Goal: Information Seeking & Learning: Learn about a topic

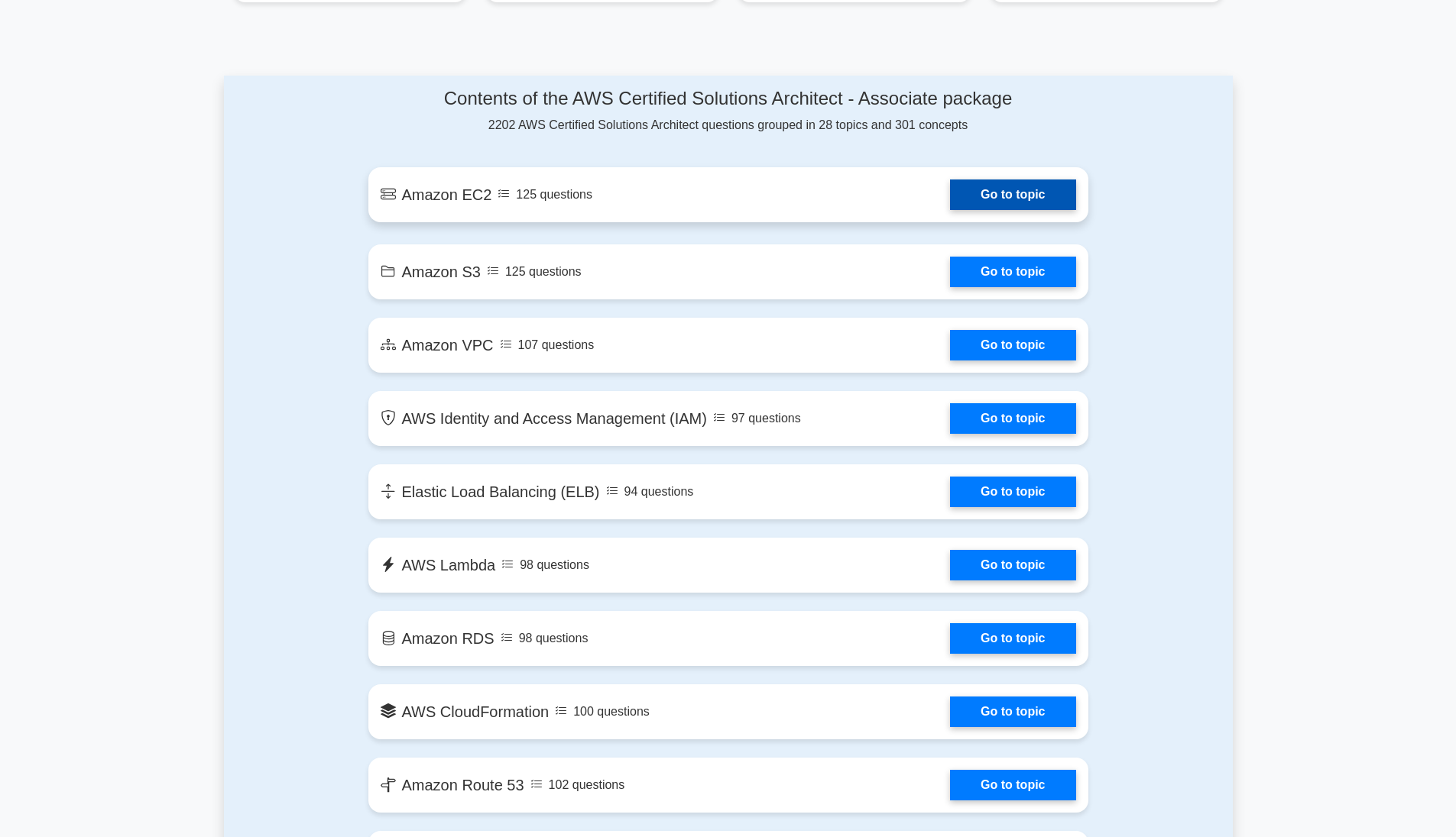
scroll to position [770, 0]
click at [1031, 201] on link "Go to topic" at bounding box center [1012, 196] width 125 height 31
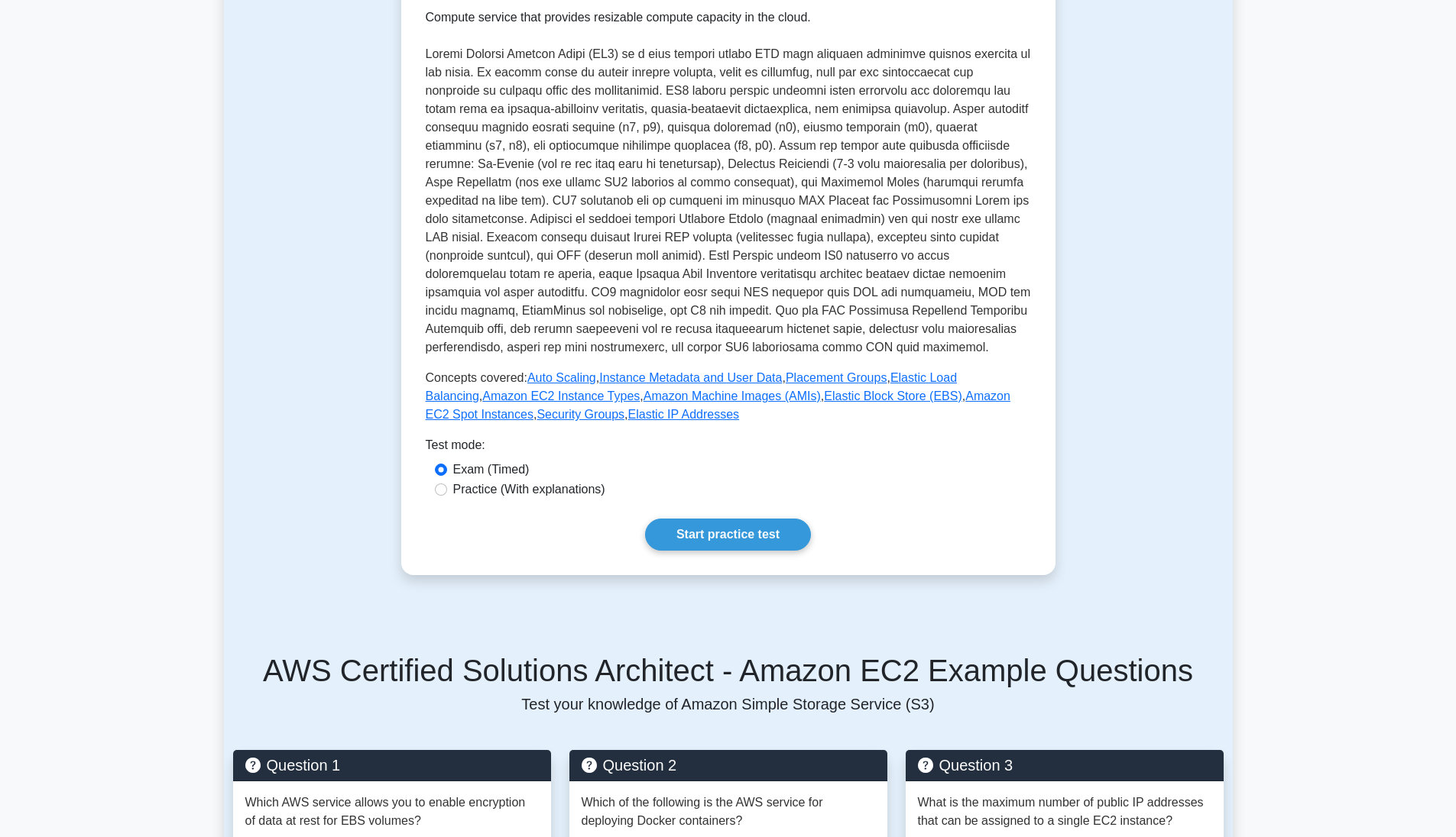
scroll to position [282, 0]
click at [554, 493] on label "Practice (With explanations)" at bounding box center [529, 488] width 152 height 19
click at [447, 493] on input "Practice (With explanations)" at bounding box center [441, 488] width 12 height 12
radio input "true"
click at [493, 474] on label "Exam (Timed)" at bounding box center [491, 469] width 76 height 19
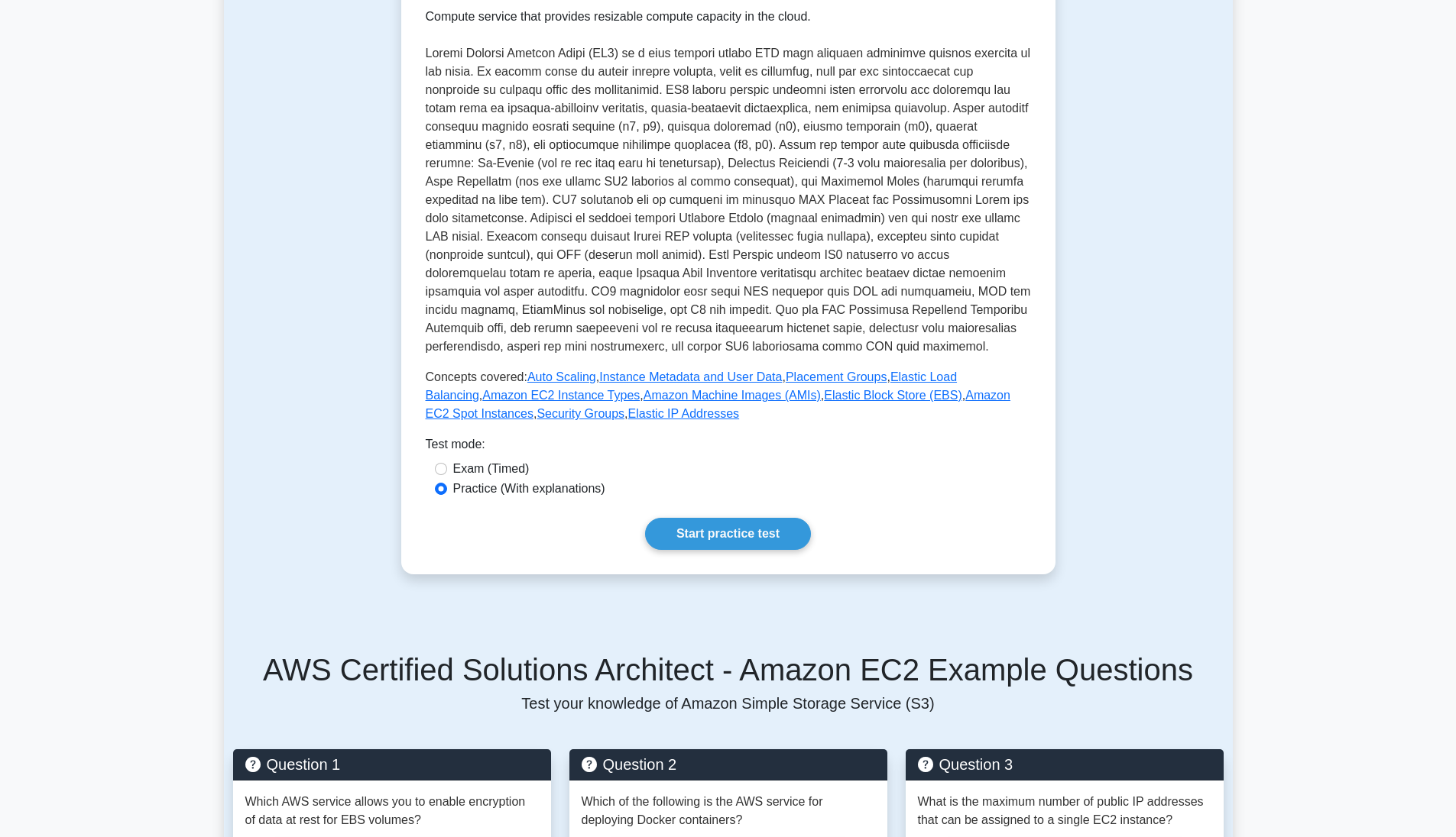
click at [447, 474] on input "Exam (Timed)" at bounding box center [441, 468] width 12 height 12
radio input "true"
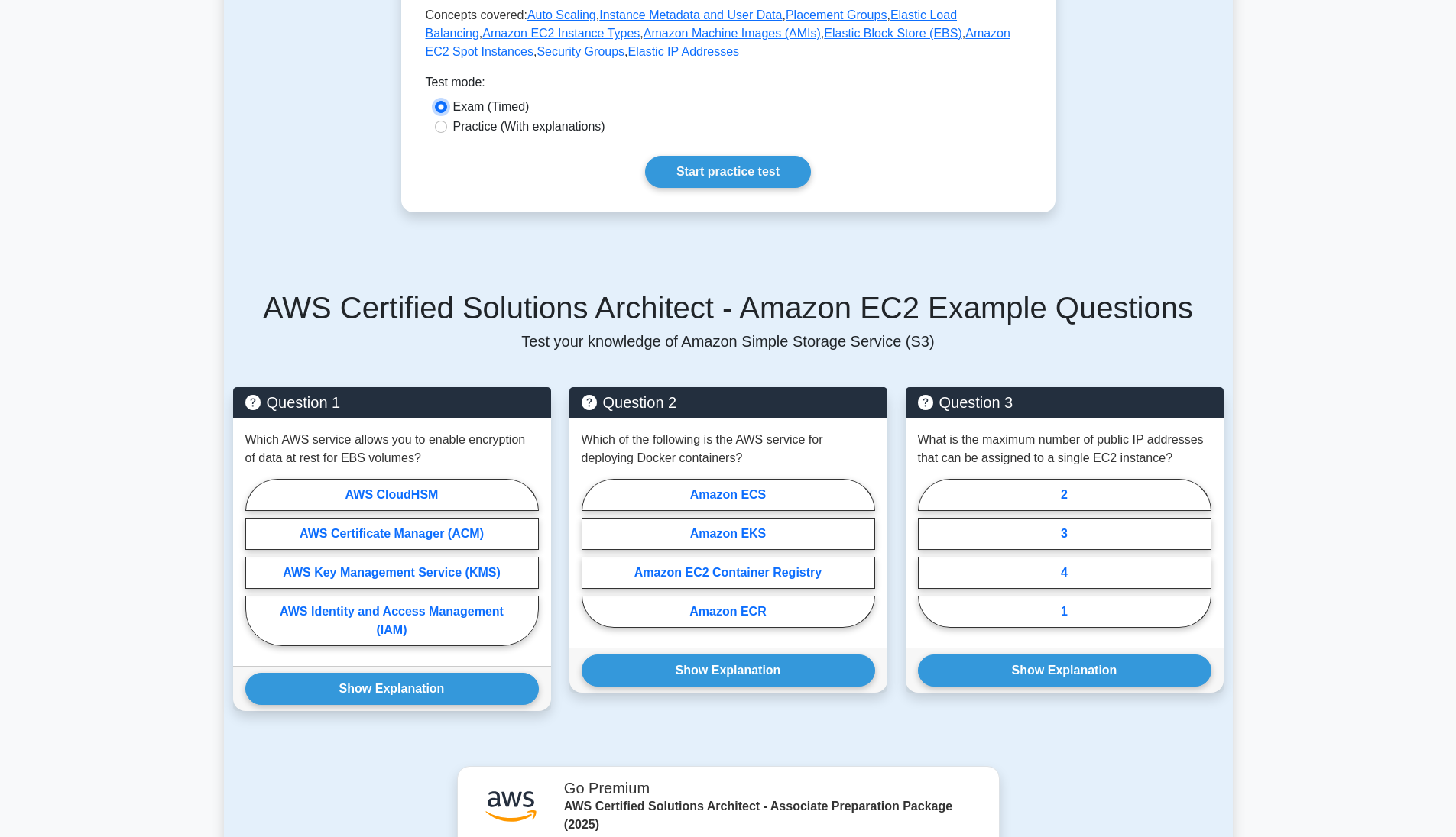
scroll to position [645, 0]
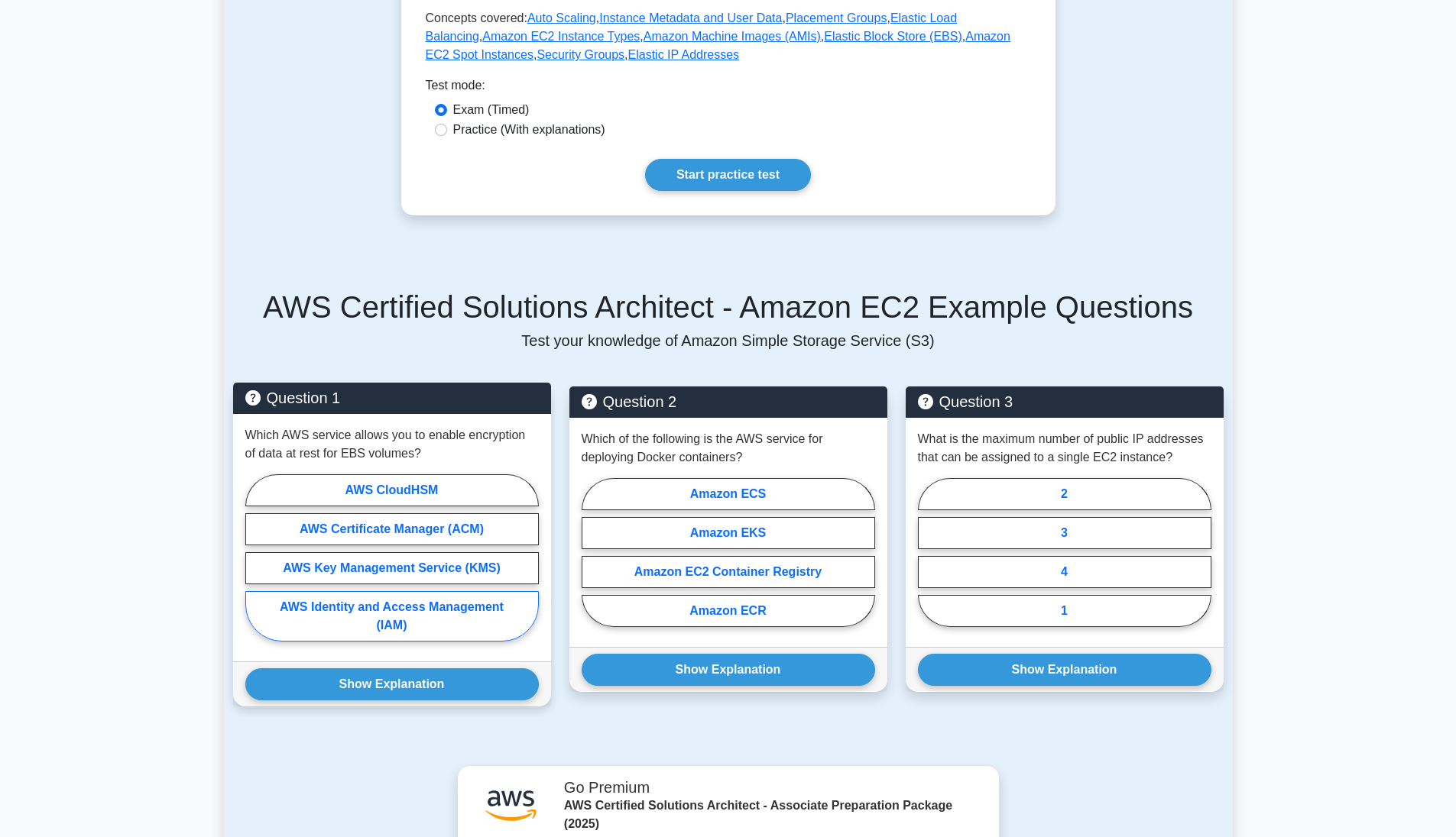
click at [323, 615] on label "AWS Identity and Access Management (IAM)" at bounding box center [392, 616] width 294 height 50
click at [256, 568] on input "AWS Identity and Access Management (IAM)" at bounding box center [250, 563] width 10 height 10
radio input "true"
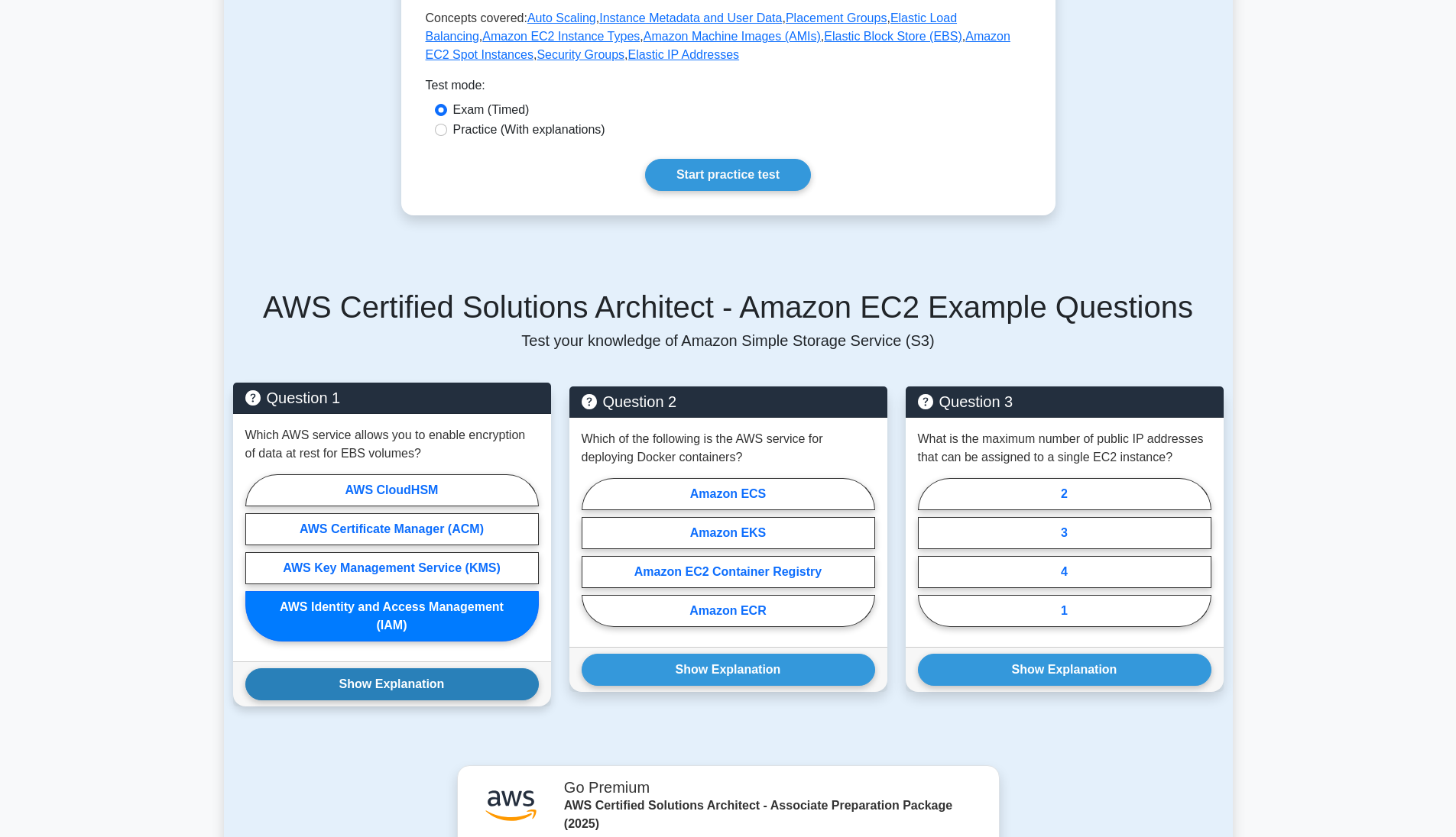
click at [325, 689] on button "Show Explanation" at bounding box center [392, 685] width 294 height 32
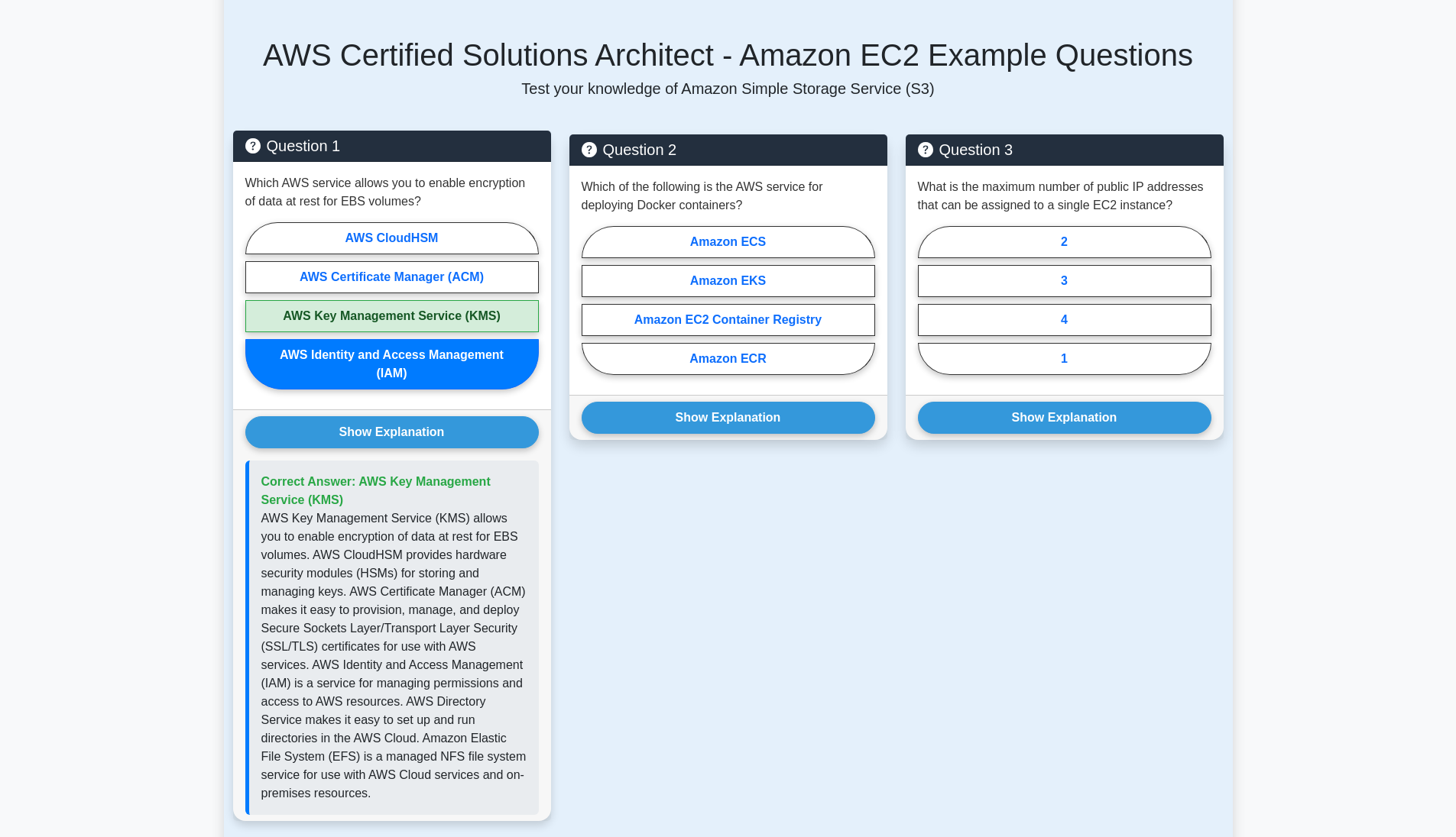
scroll to position [854, 0]
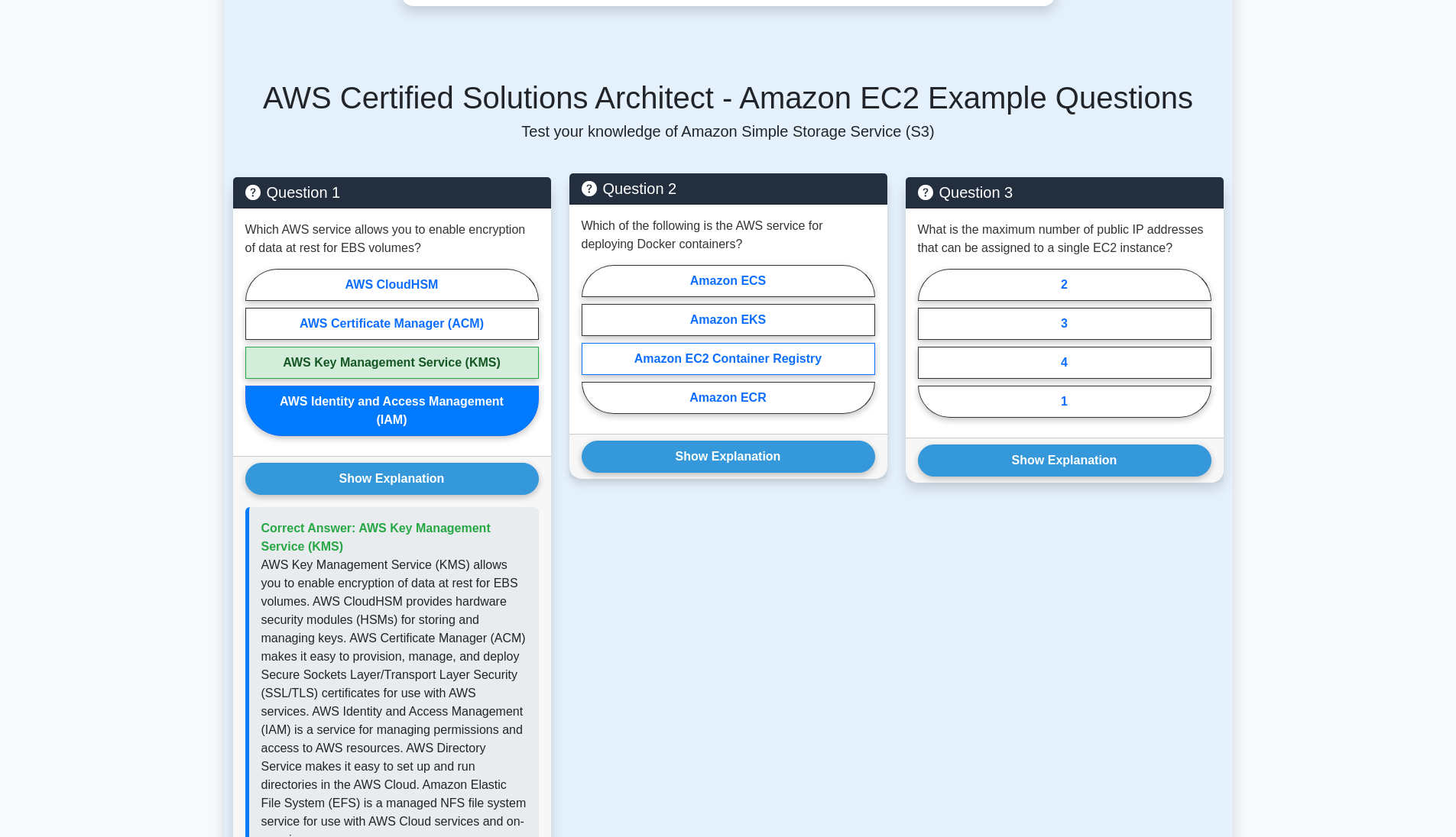
click at [716, 353] on label "Amazon EC2 Container Registry" at bounding box center [728, 359] width 294 height 32
click at [591, 349] on input "Amazon EC2 Container Registry" at bounding box center [586, 344] width 10 height 10
radio input "true"
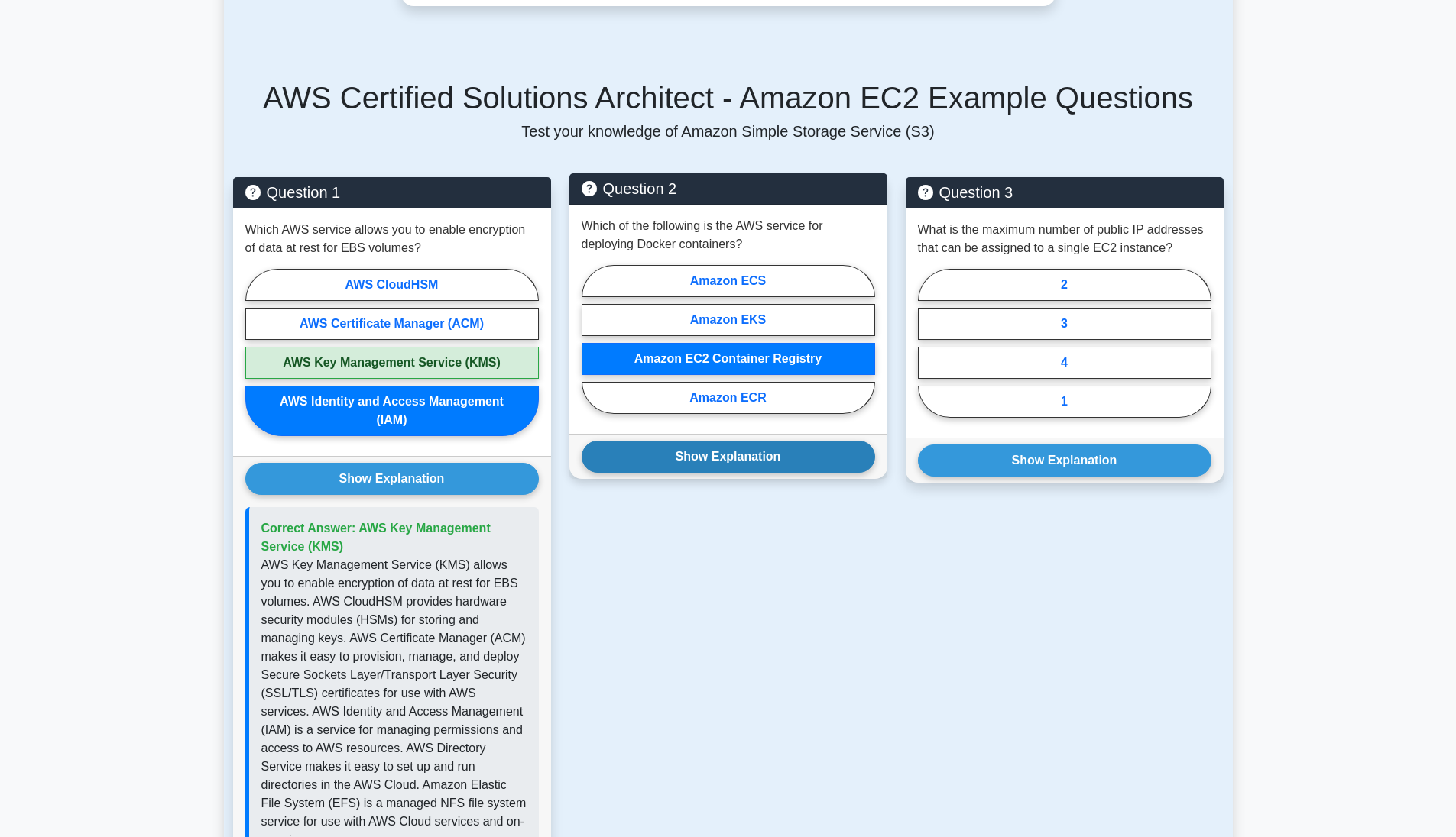
click at [696, 458] on button "Show Explanation" at bounding box center [728, 457] width 294 height 32
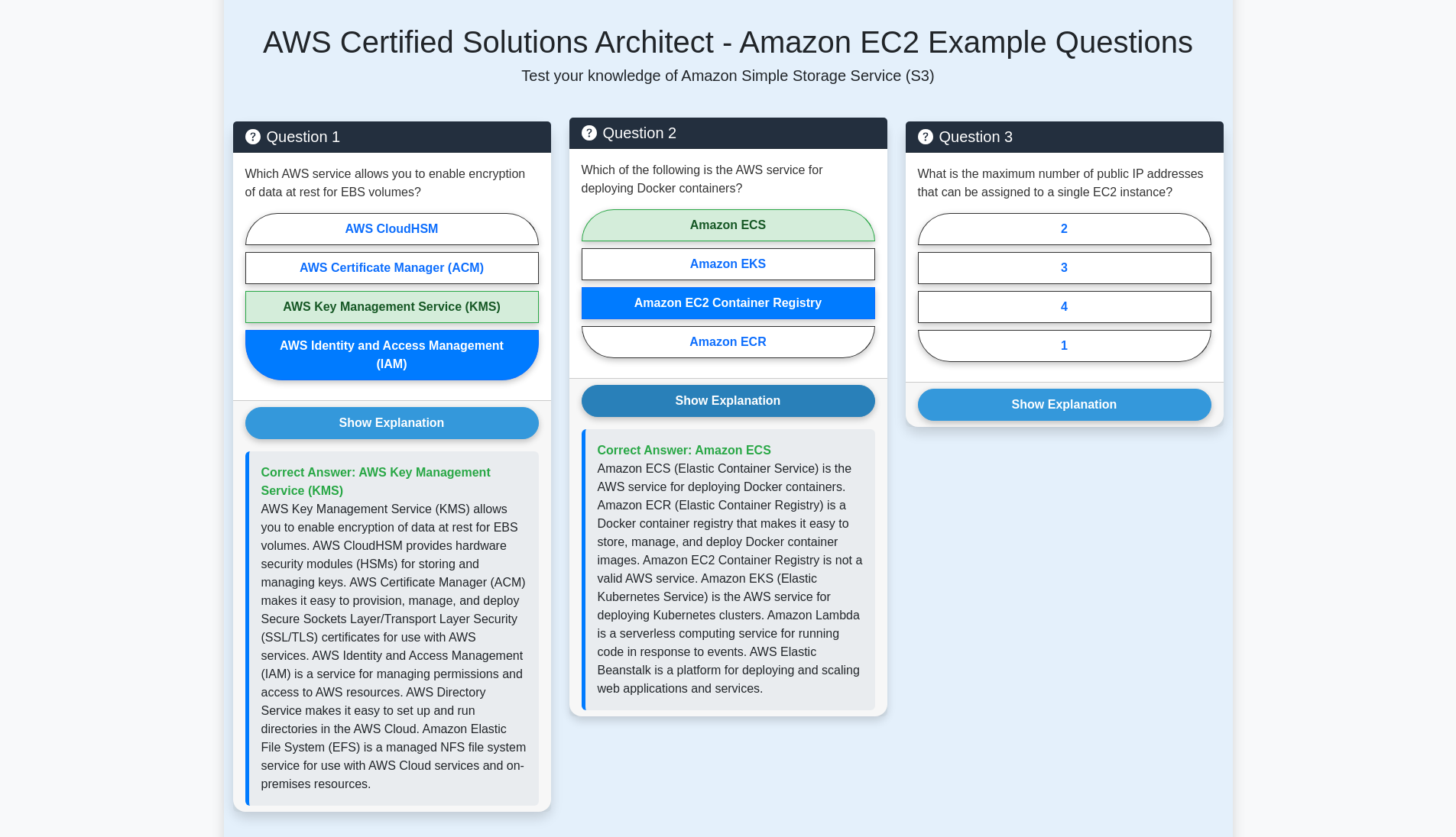
scroll to position [911, 0]
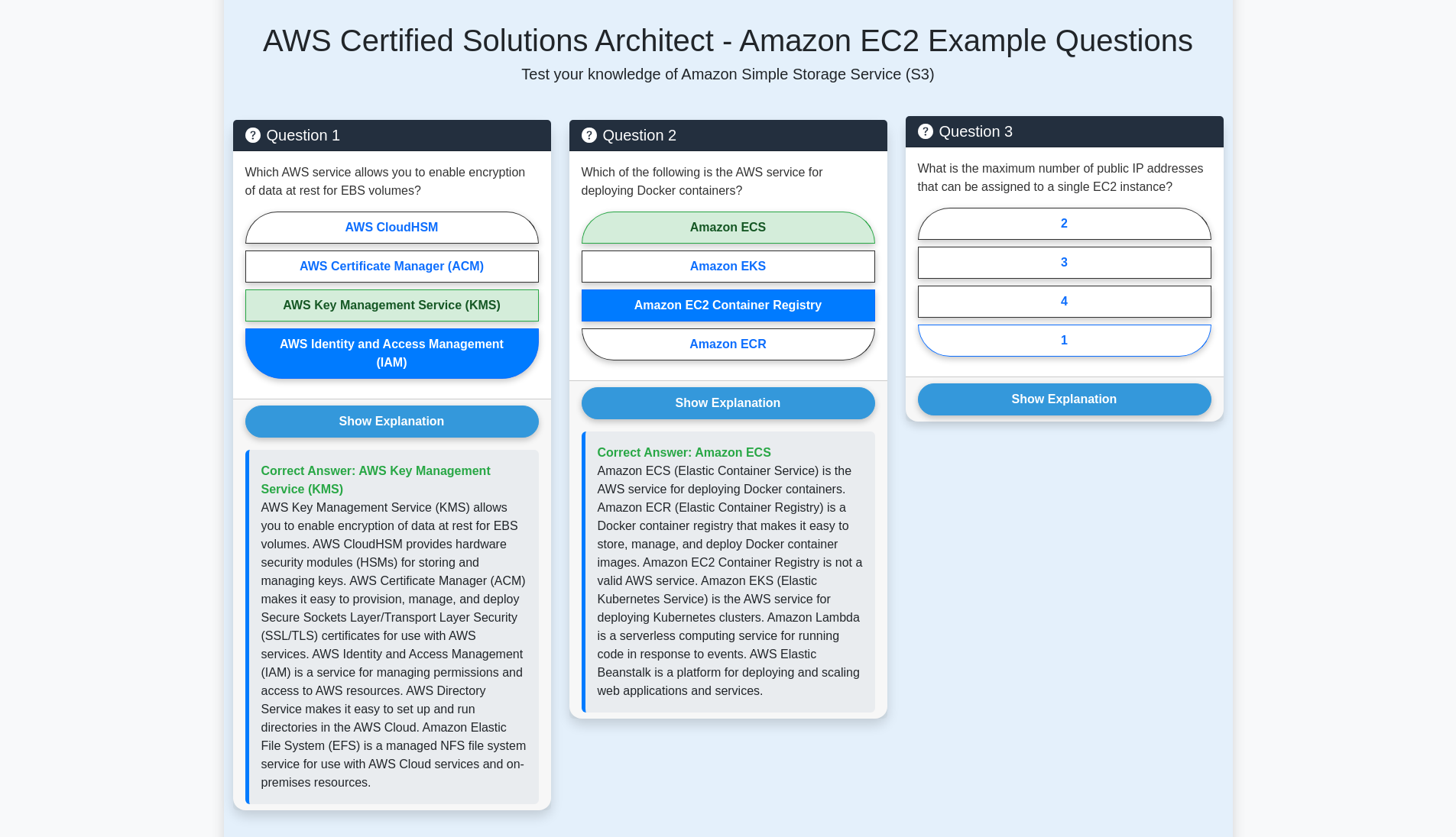
click at [998, 335] on label "1" at bounding box center [1064, 340] width 294 height 32
click at [928, 292] on input "1" at bounding box center [923, 287] width 10 height 10
radio input "true"
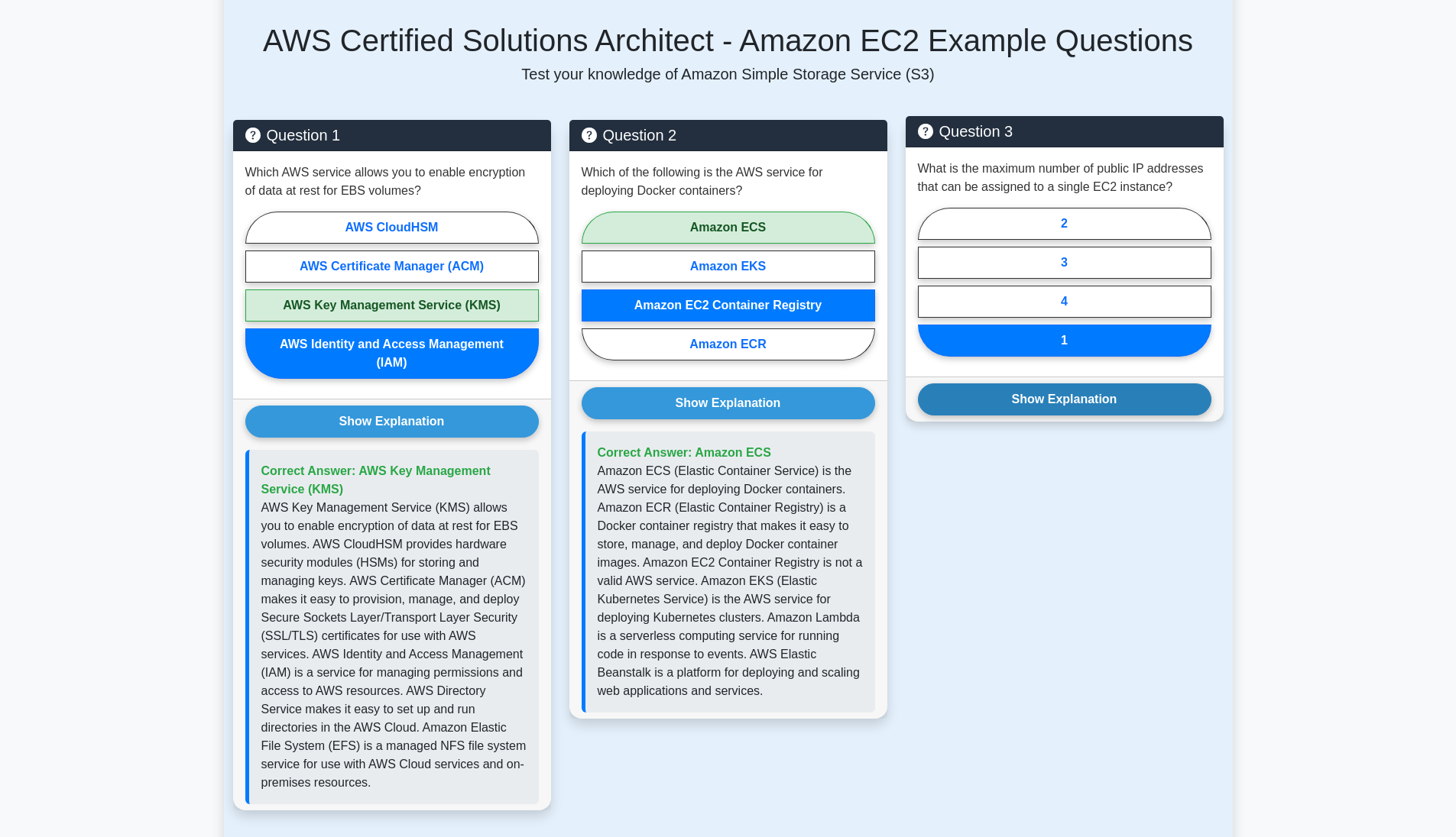
click at [1005, 392] on button "Show Explanation" at bounding box center [1064, 399] width 294 height 32
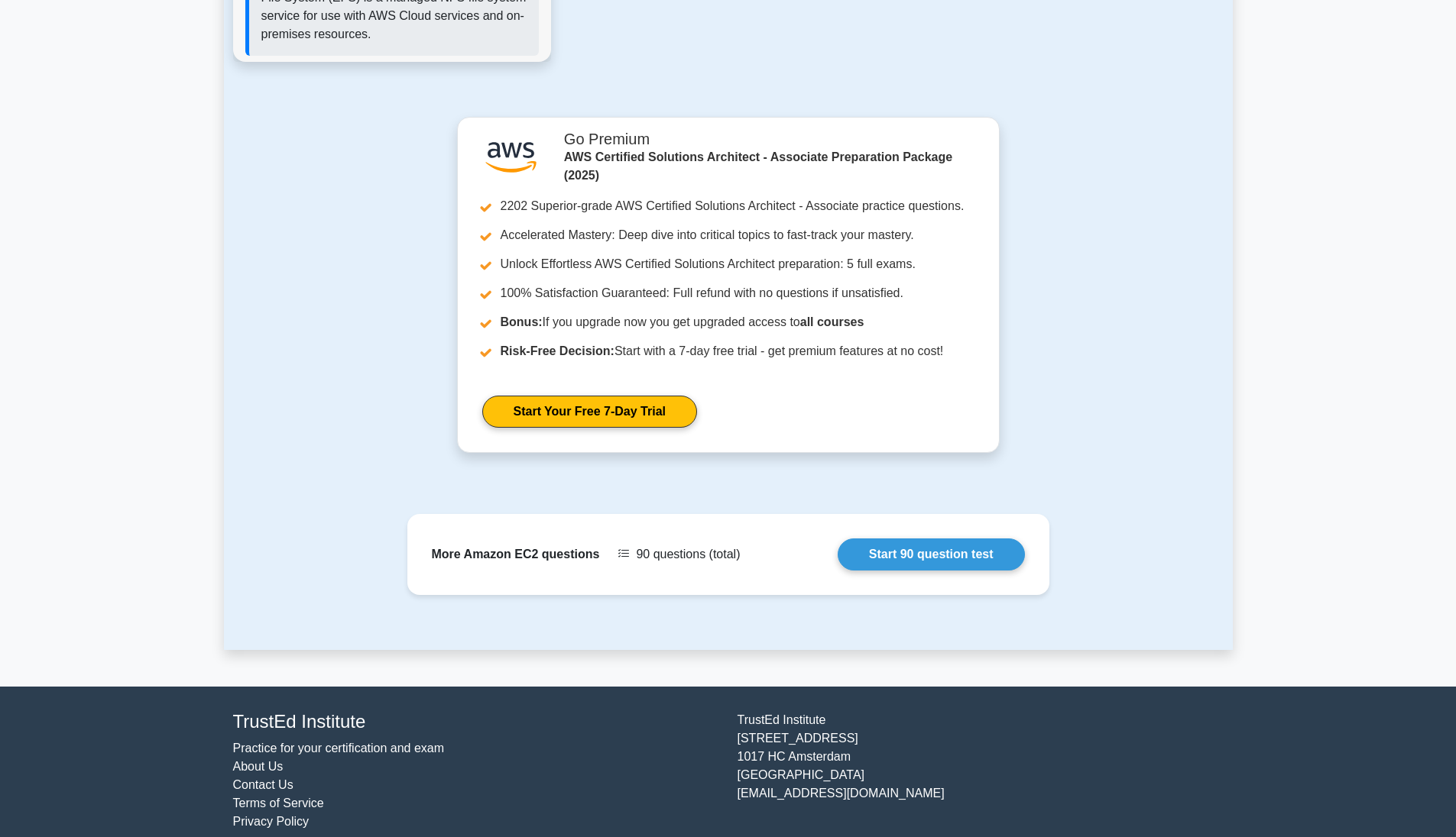
scroll to position [1658, 0]
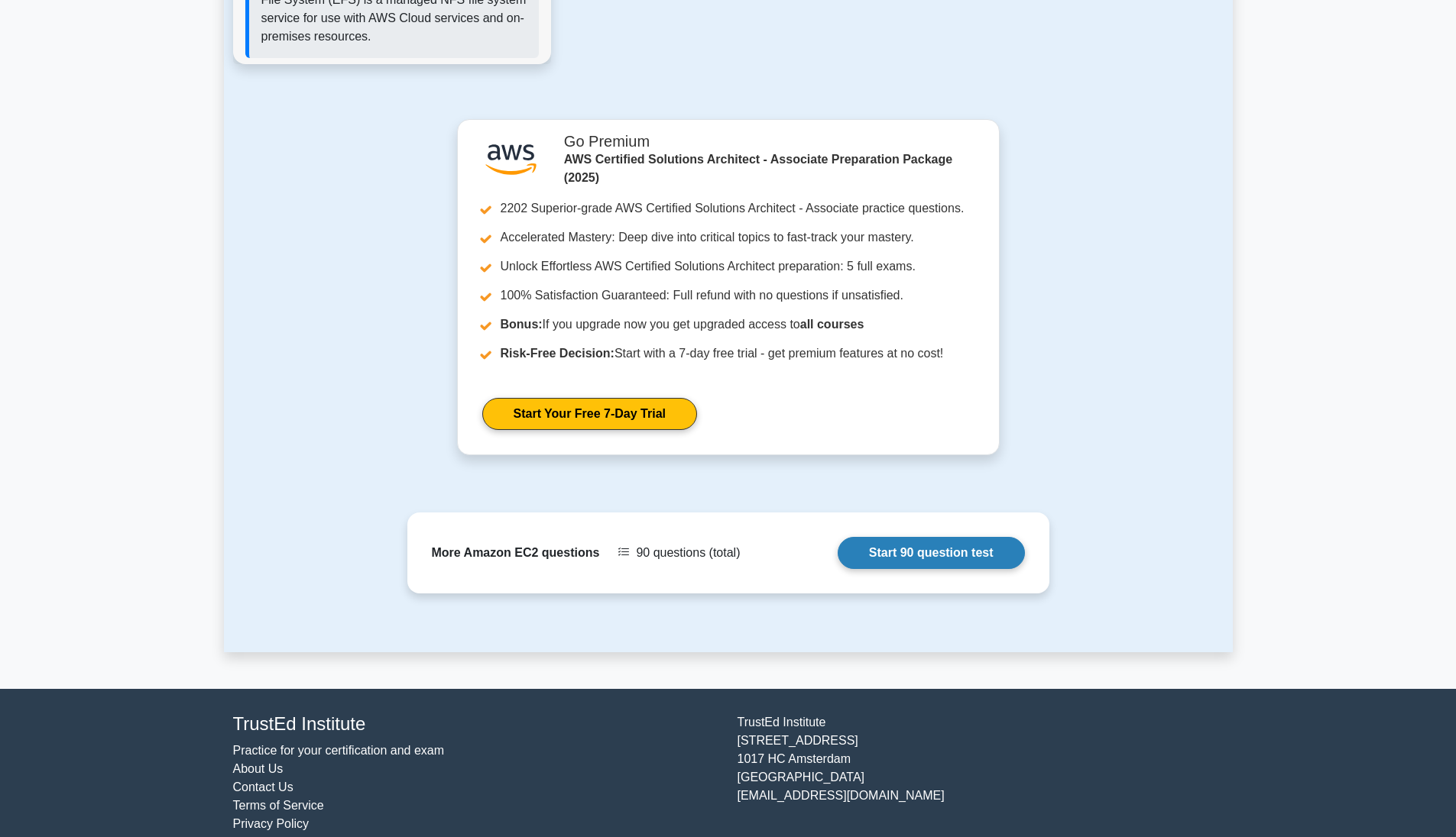
click at [930, 550] on link "Start 90 question test" at bounding box center [930, 553] width 187 height 32
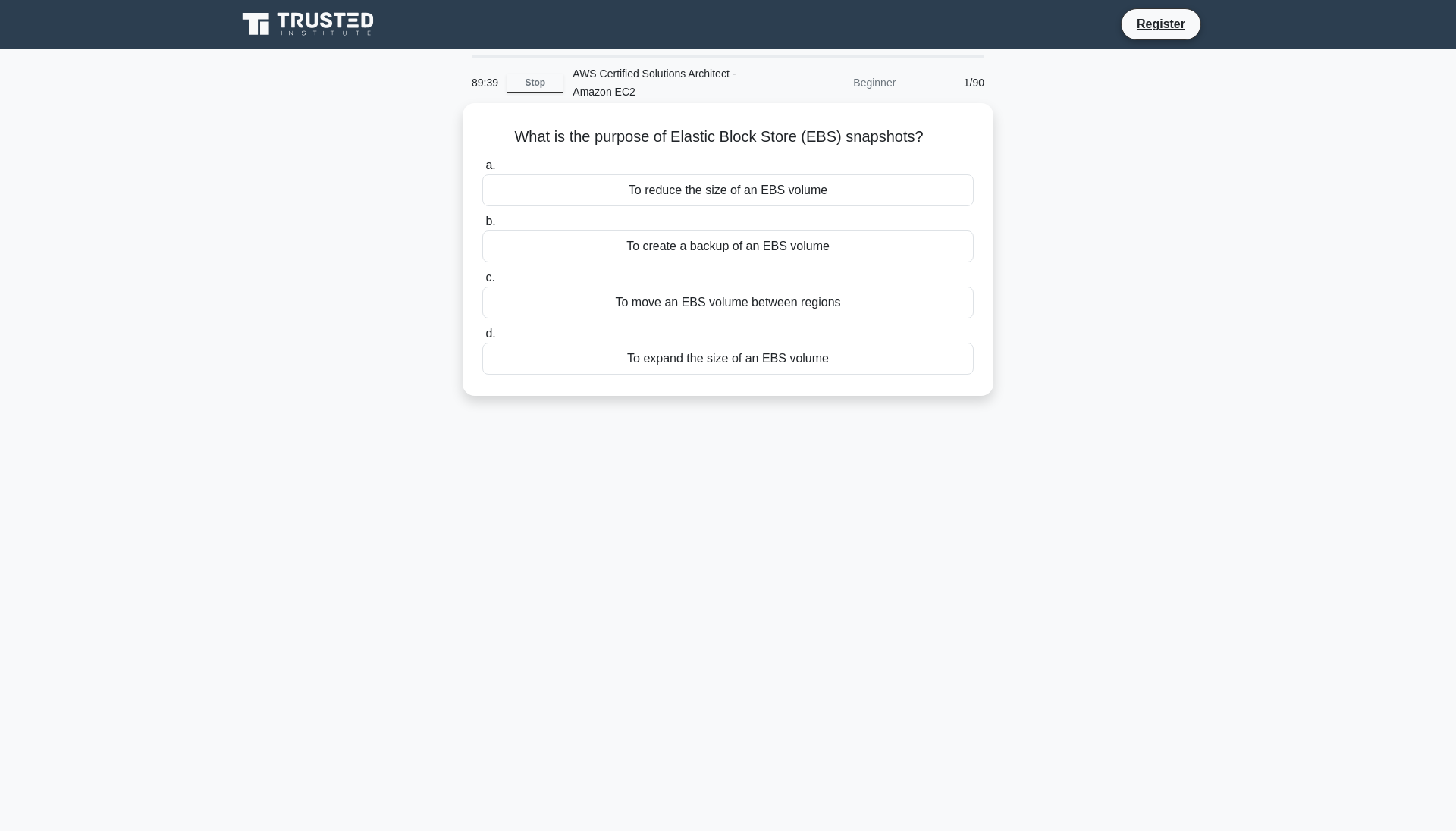
click at [665, 349] on div "To expand the size of an EBS volume" at bounding box center [728, 359] width 491 height 32
click at [482, 339] on input "d. To expand the size of an EBS volume" at bounding box center [482, 334] width 0 height 10
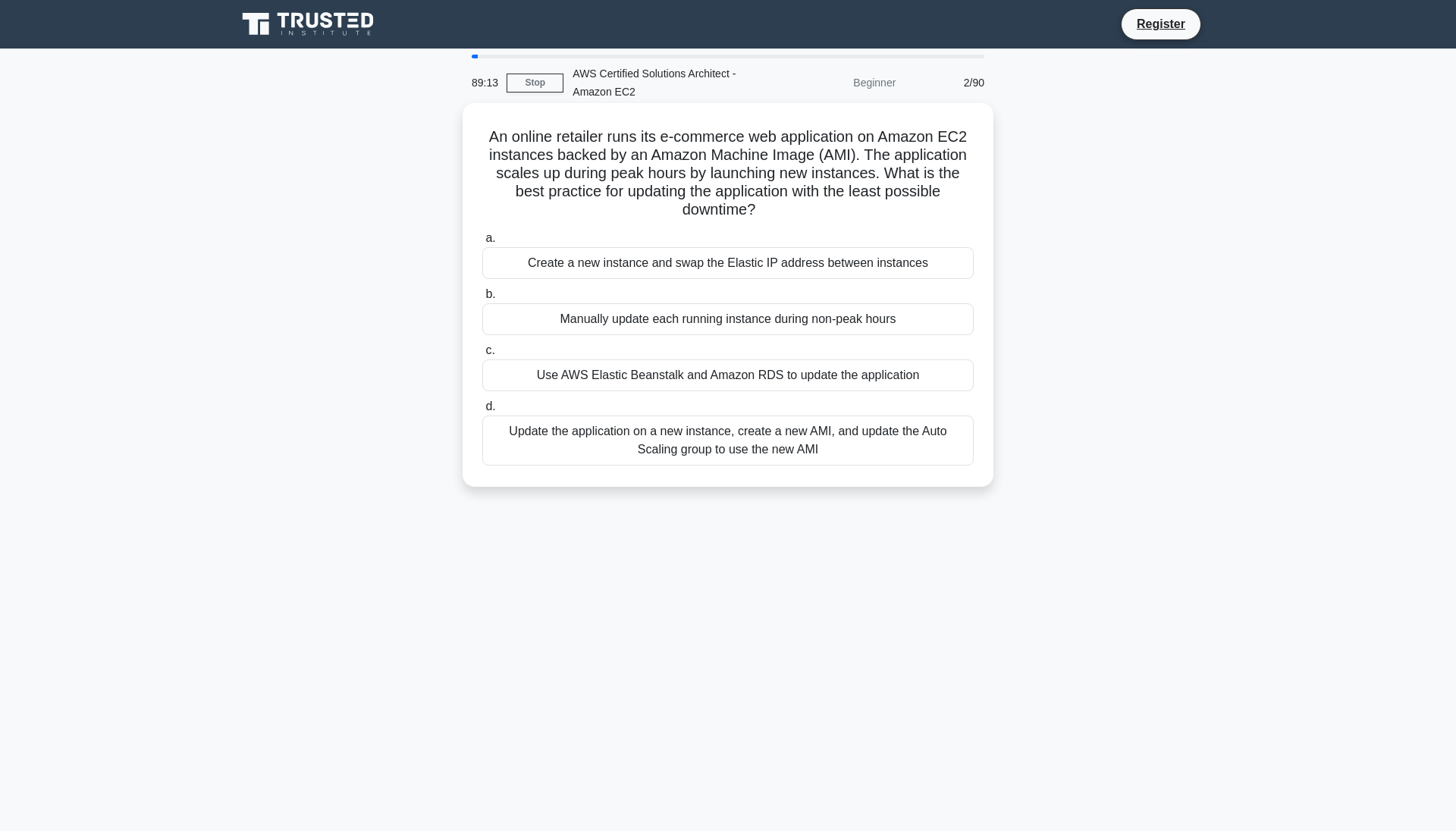
click at [556, 267] on div "Create a new instance and swap the Elastic IP address between instances" at bounding box center [728, 263] width 491 height 32
click at [482, 243] on input "a. Create a new instance and swap the Elastic IP address between instances" at bounding box center [482, 238] width 0 height 10
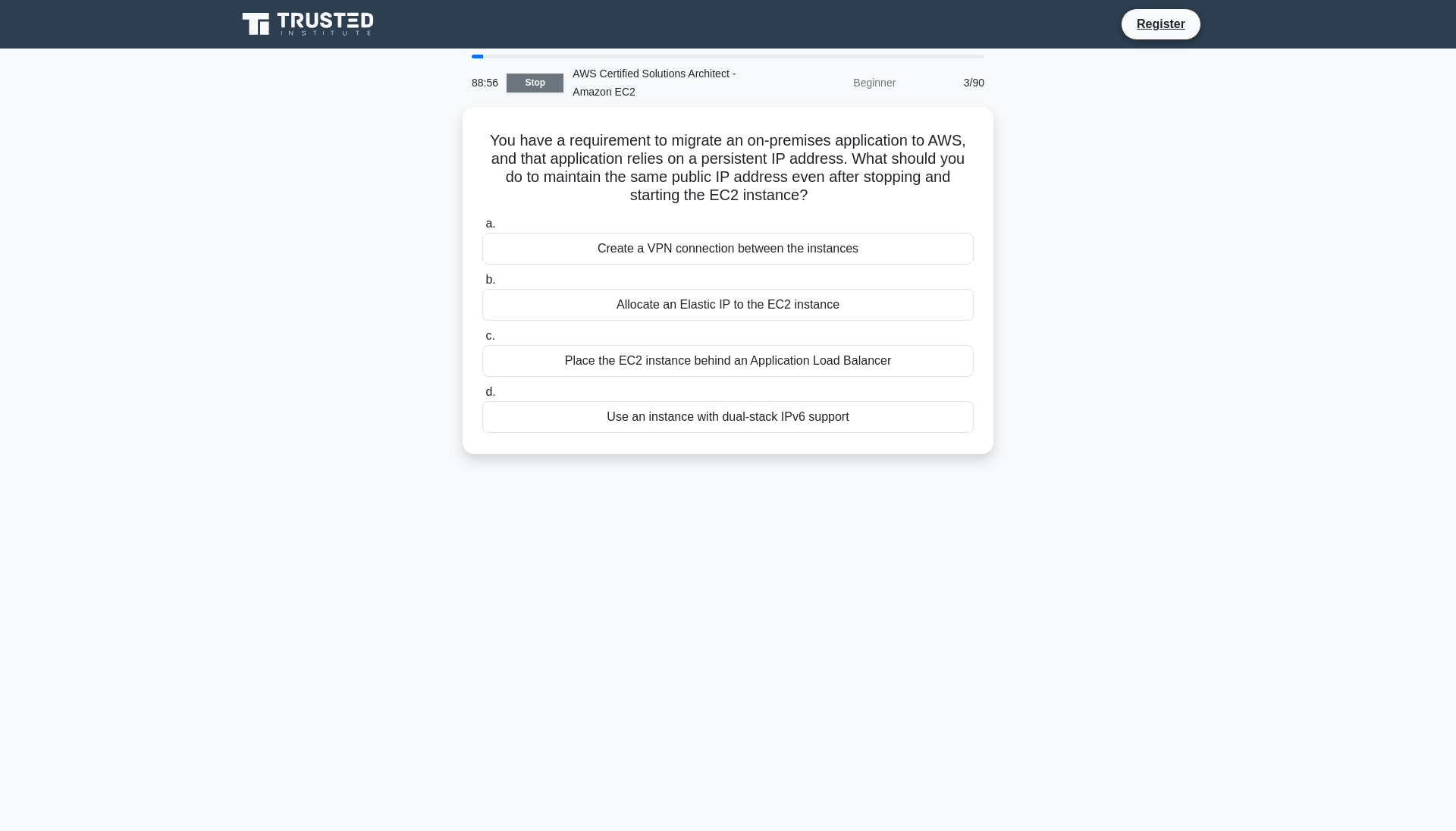
click at [540, 80] on link "Stop" at bounding box center [535, 84] width 57 height 19
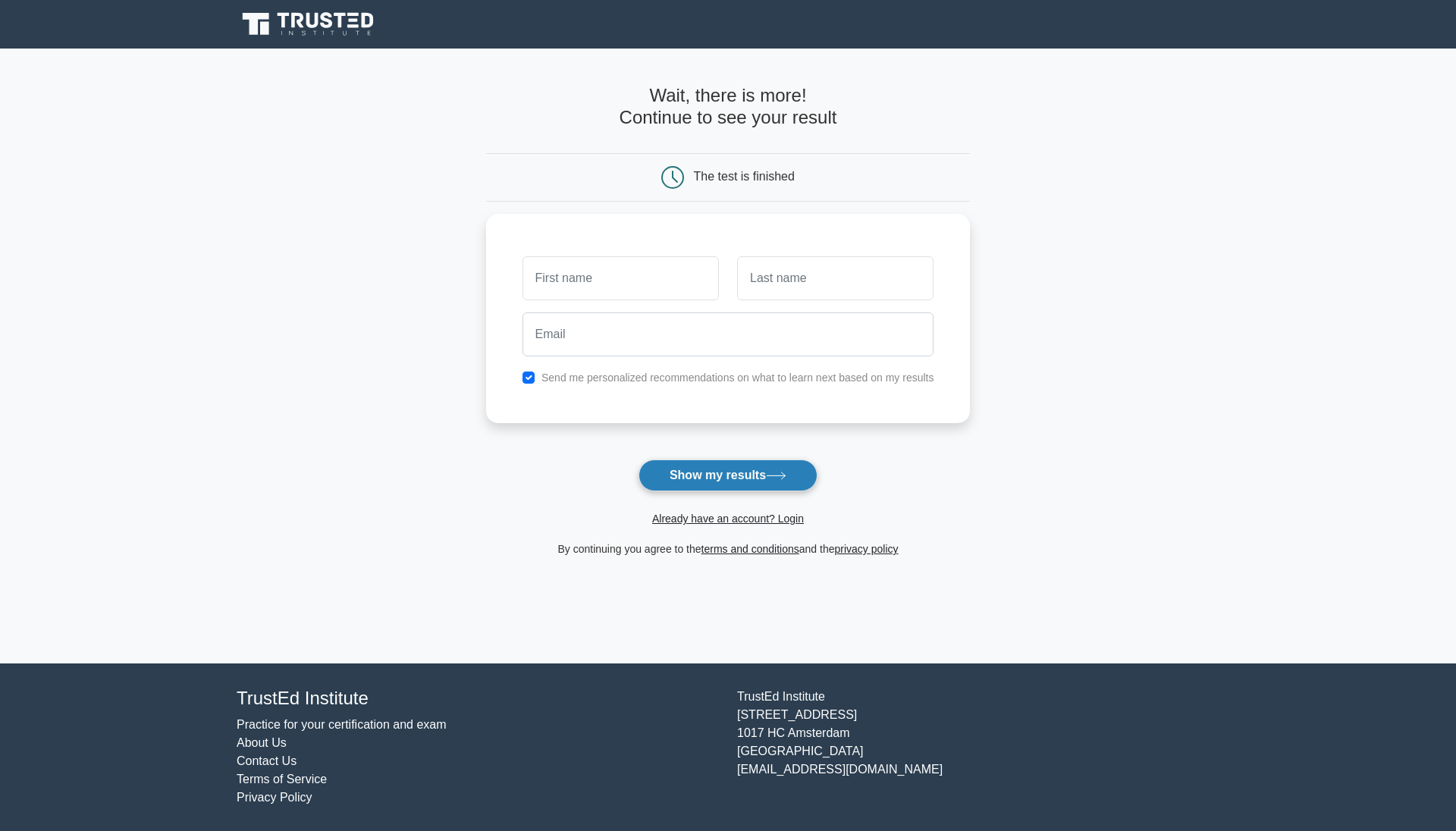
click at [703, 462] on button "Show my results" at bounding box center [727, 475] width 179 height 32
type input "kvk"
click at [791, 286] on input "text" at bounding box center [835, 275] width 197 height 44
type input "kbk"
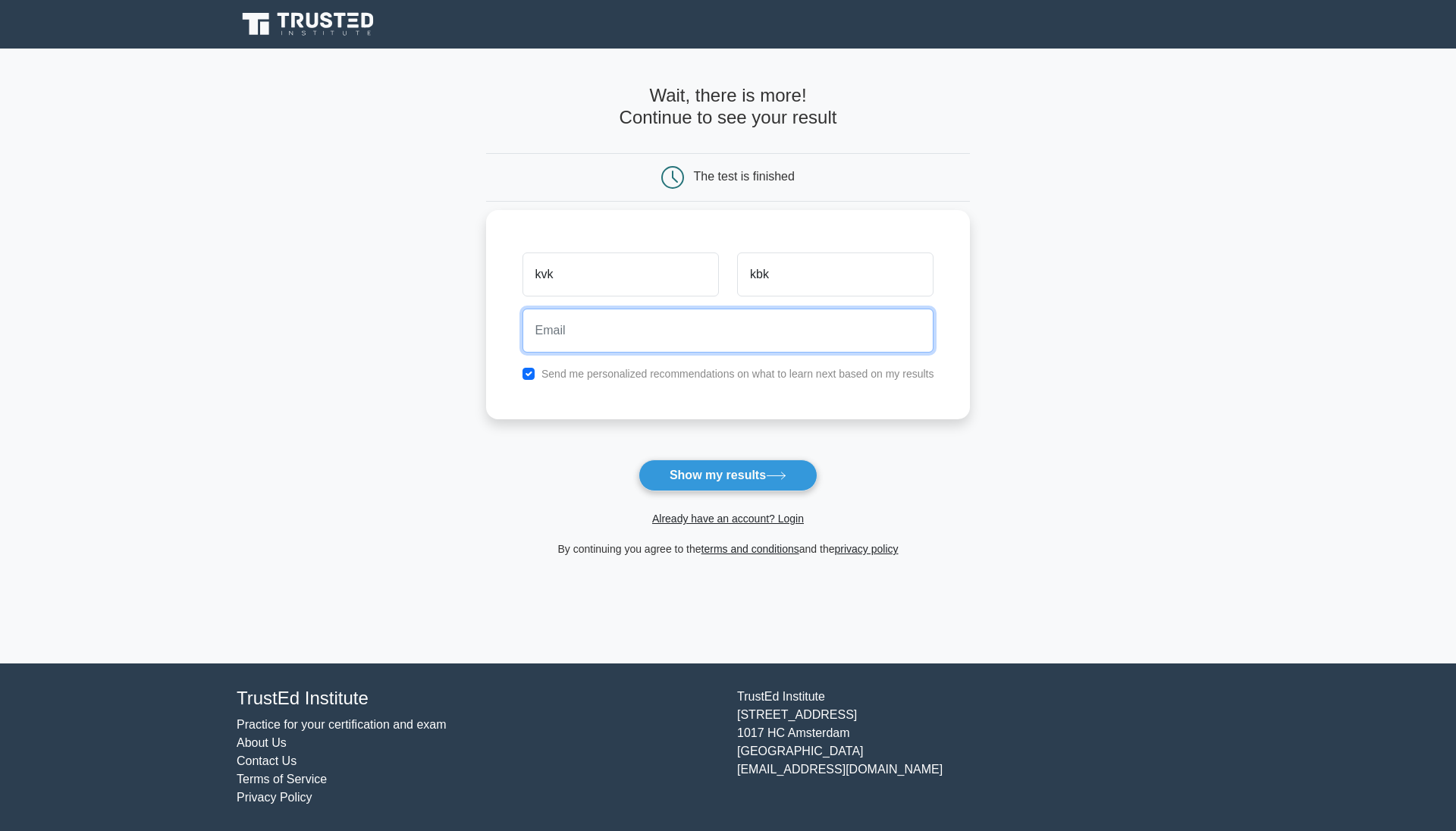
drag, startPoint x: 791, startPoint y: 286, endPoint x: 703, endPoint y: 342, distance: 104.3
click at [703, 342] on input "email" at bounding box center [728, 330] width 412 height 44
type input "c"
click at [592, 740] on li "About Us" at bounding box center [478, 743] width 482 height 18
click at [616, 333] on input "albus" at bounding box center [728, 330] width 412 height 44
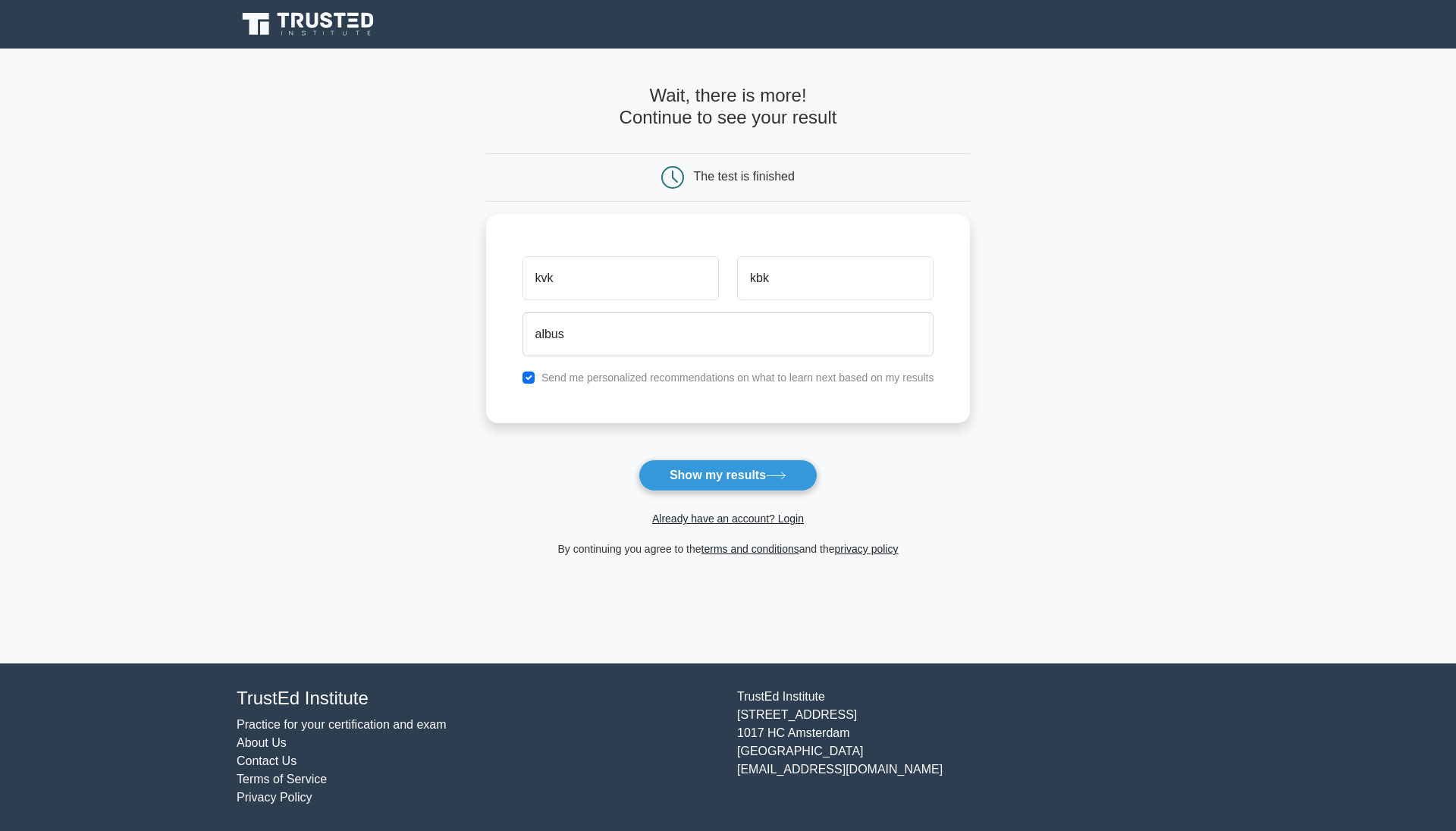
click at [16, 9] on nav "Register" at bounding box center [728, 24] width 1456 height 48
click at [590, 322] on input "albus" at bounding box center [728, 330] width 412 height 44
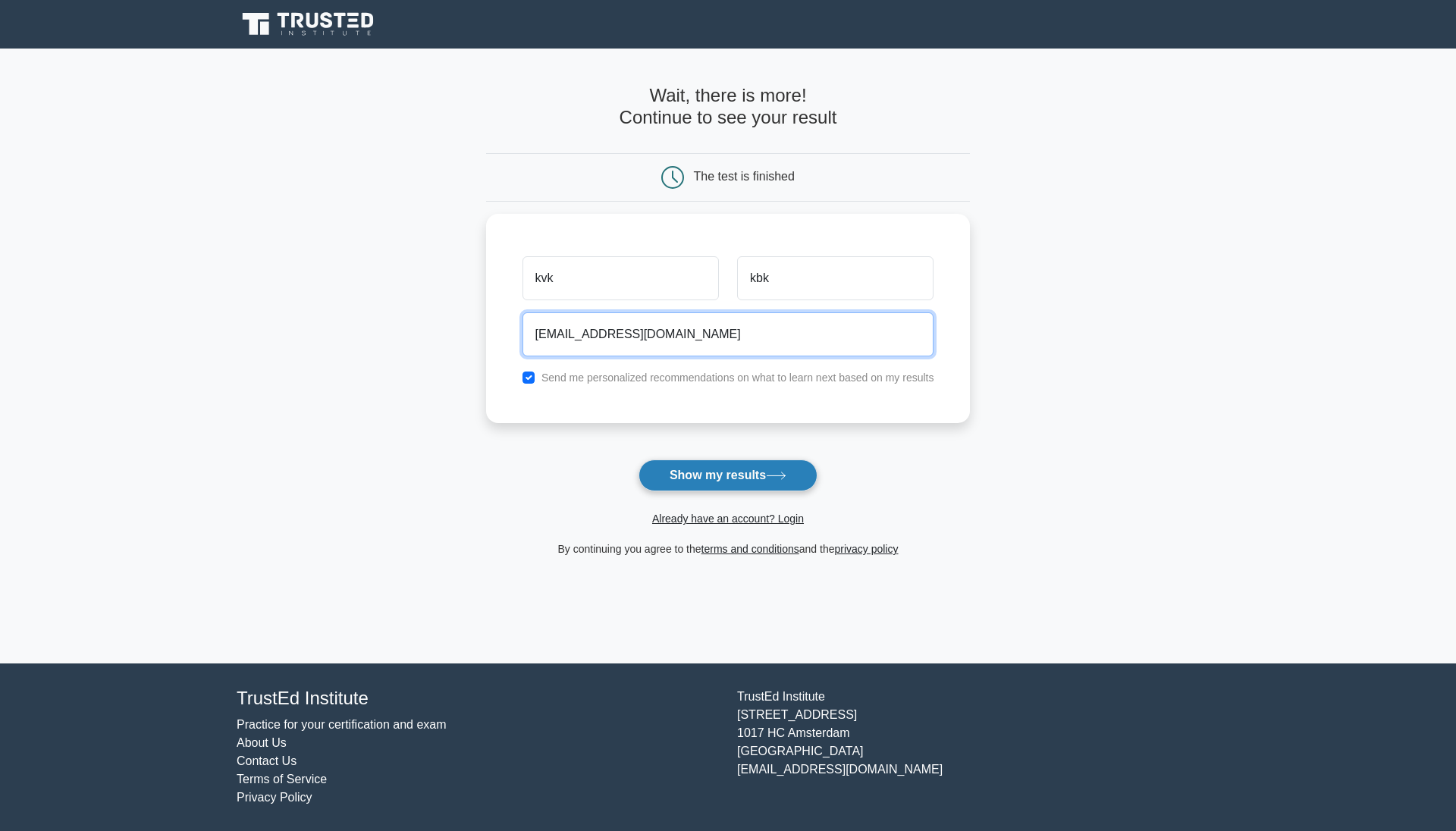
type input "albus@gmail.com"
click at [720, 479] on button "Show my results" at bounding box center [727, 475] width 179 height 32
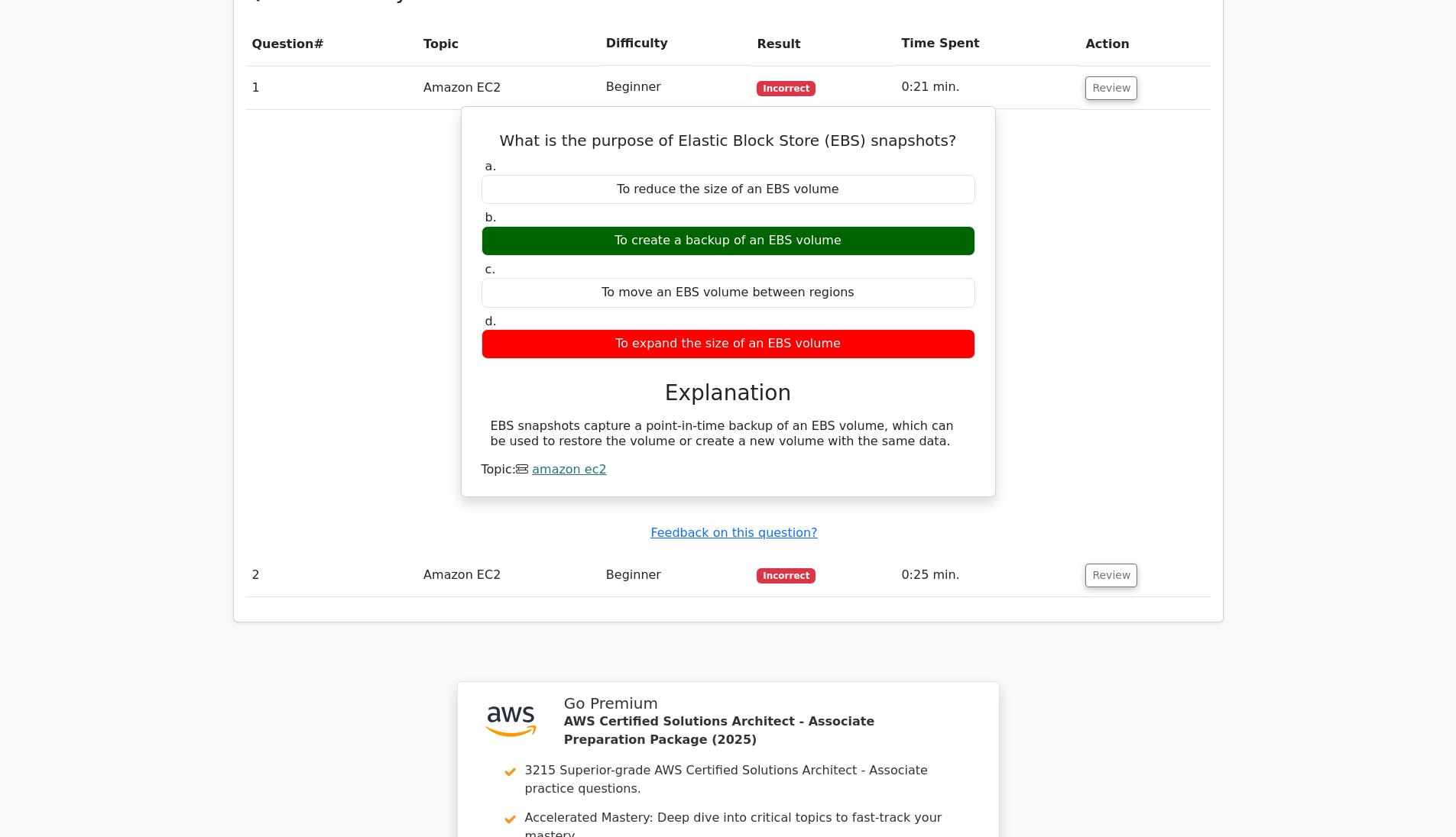
scroll to position [1160, 0]
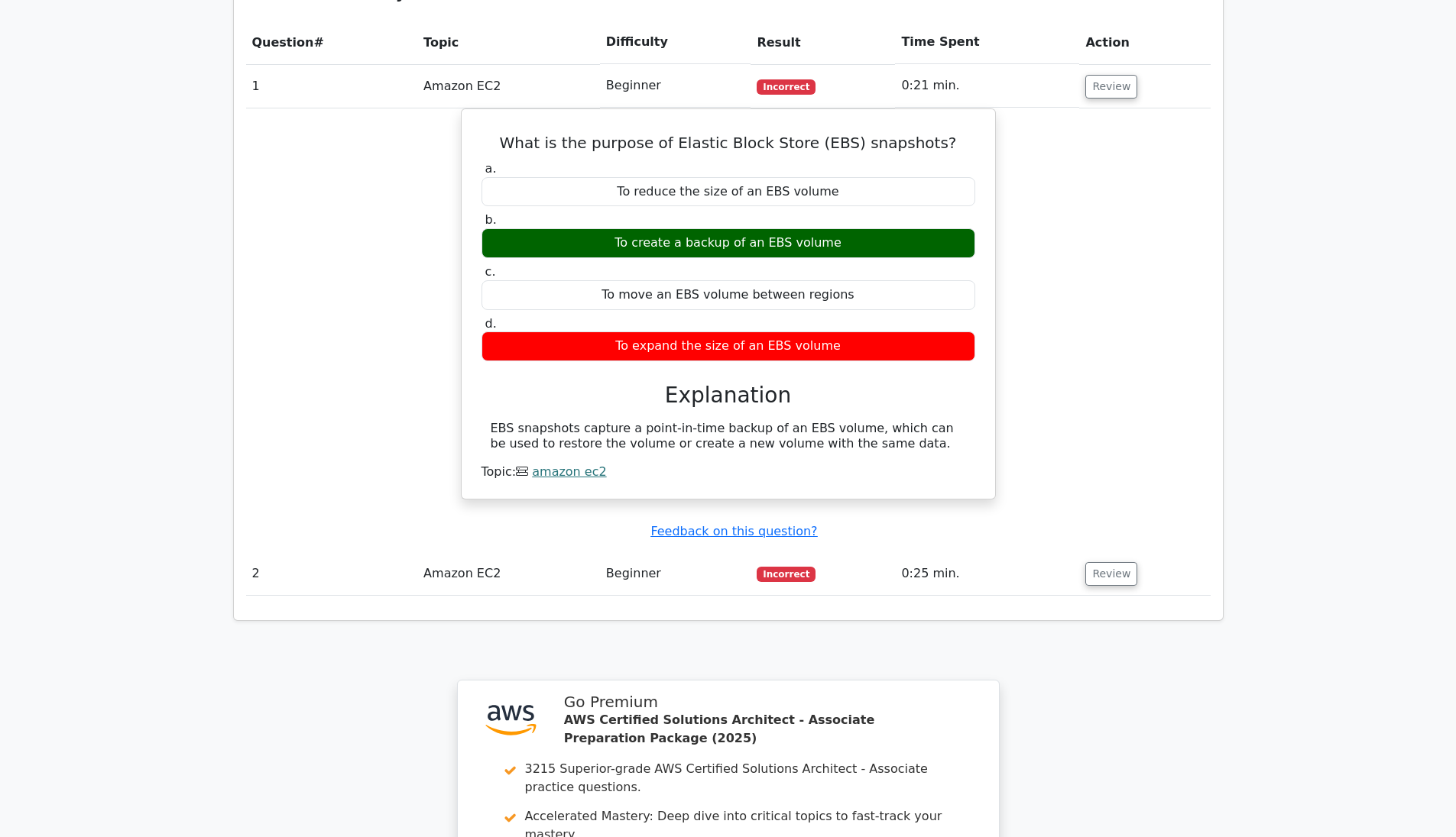
click at [783, 567] on span "Incorrect" at bounding box center [785, 574] width 59 height 15
click at [1111, 562] on button "Review" at bounding box center [1111, 573] width 52 height 23
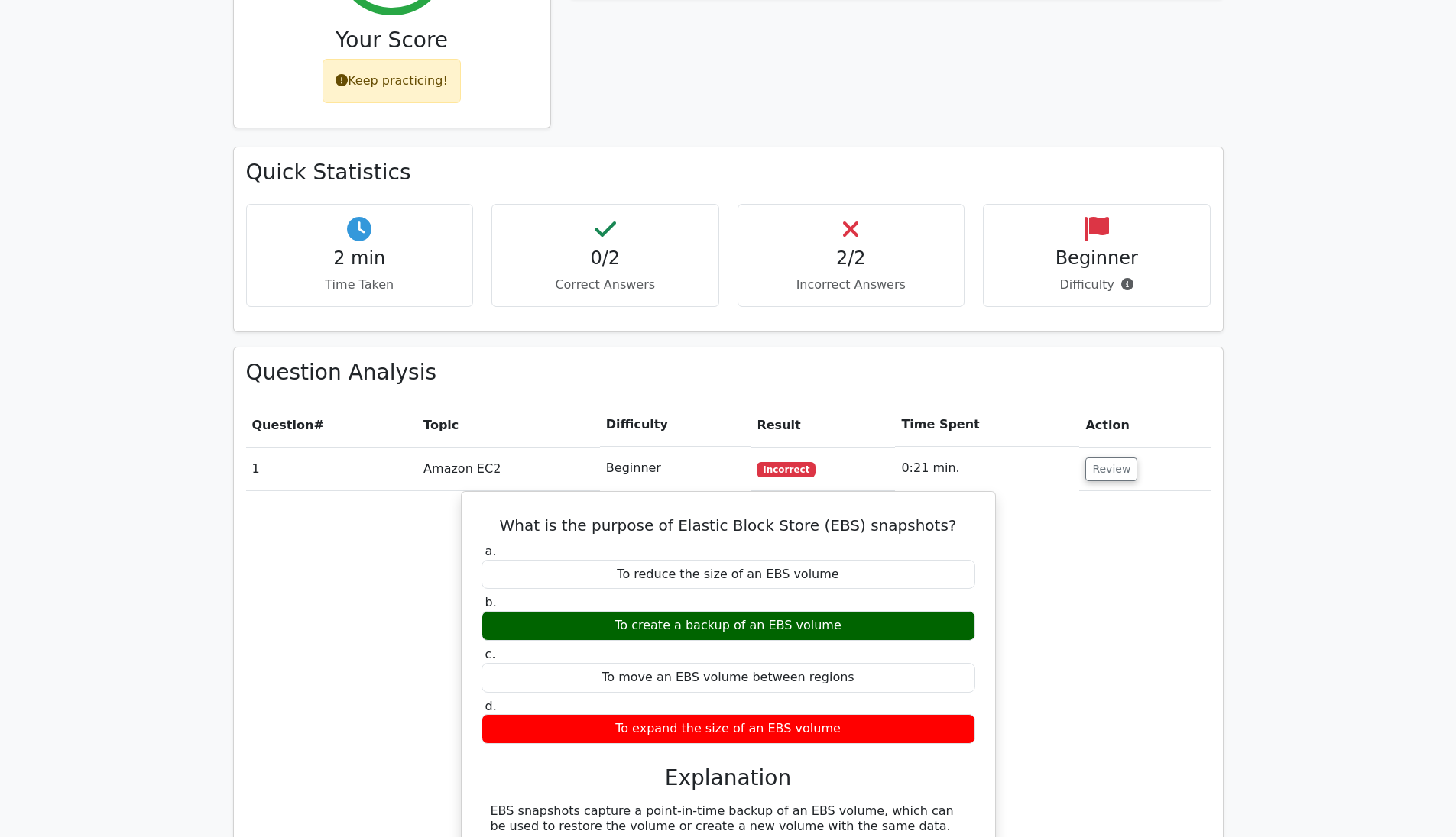
scroll to position [776, 0]
